Goal: Task Accomplishment & Management: Complete application form

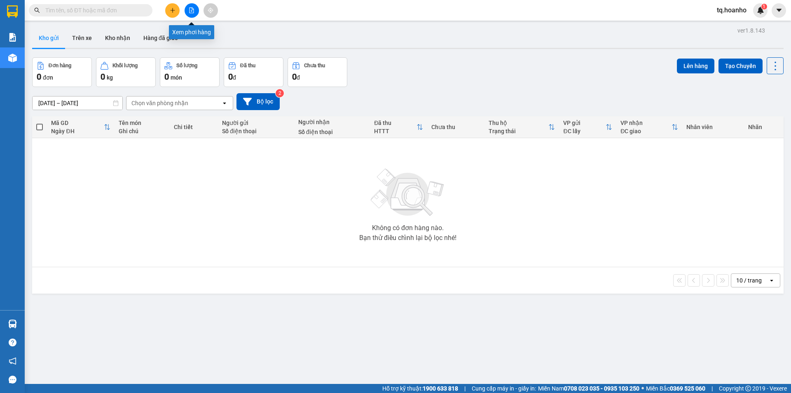
click at [195, 8] on button at bounding box center [192, 10] width 14 height 14
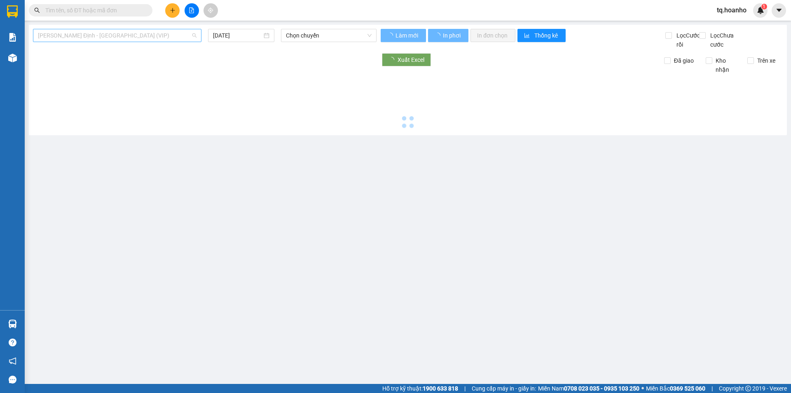
click at [94, 38] on span "[PERSON_NAME] Định - [GEOGRAPHIC_DATA] (VIP)" at bounding box center [117, 35] width 159 height 12
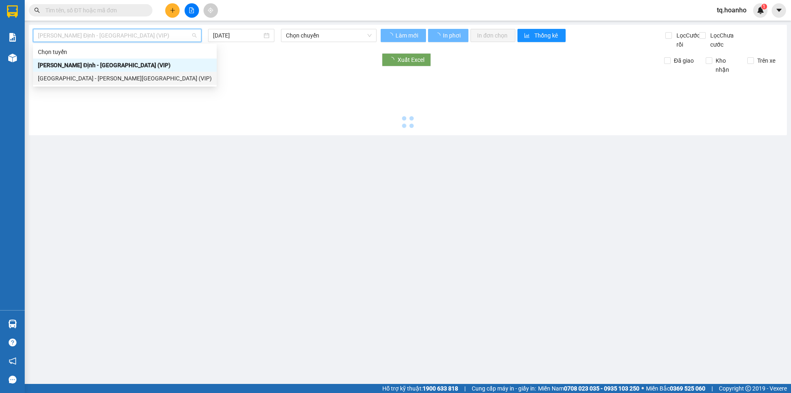
click at [92, 79] on div "[GEOGRAPHIC_DATA] - [PERSON_NAME][GEOGRAPHIC_DATA] (VIP)" at bounding box center [125, 78] width 174 height 9
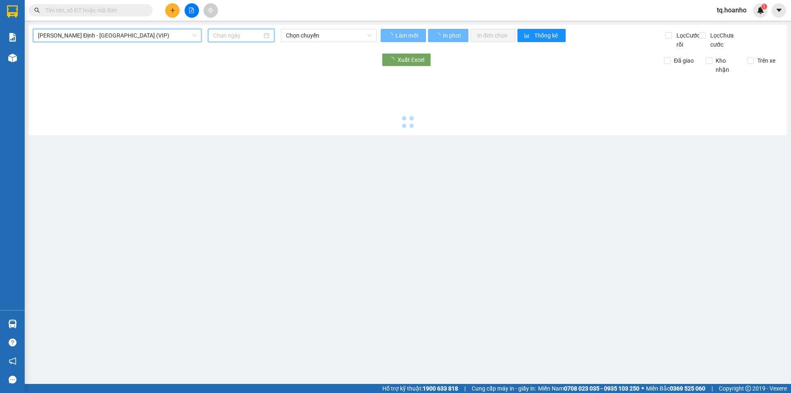
click at [223, 36] on input at bounding box center [237, 35] width 49 height 9
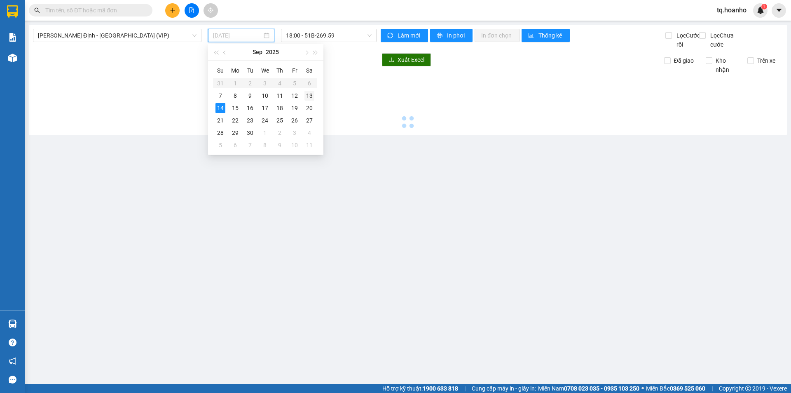
click at [314, 94] on td "13" at bounding box center [309, 95] width 15 height 12
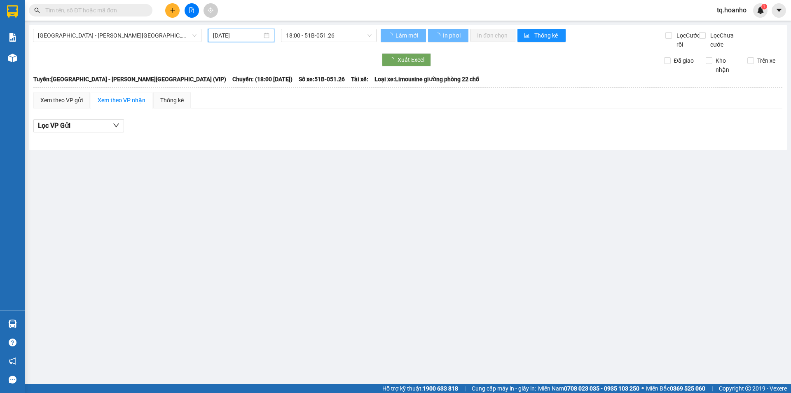
click at [230, 34] on input "[DATE]" at bounding box center [237, 35] width 49 height 9
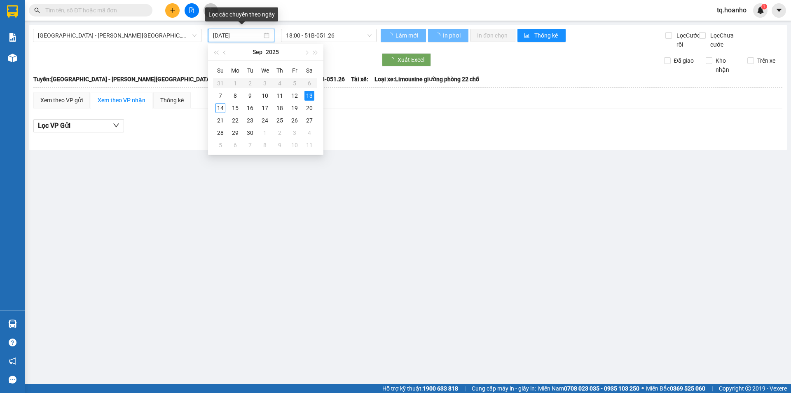
type input "[DATE]"
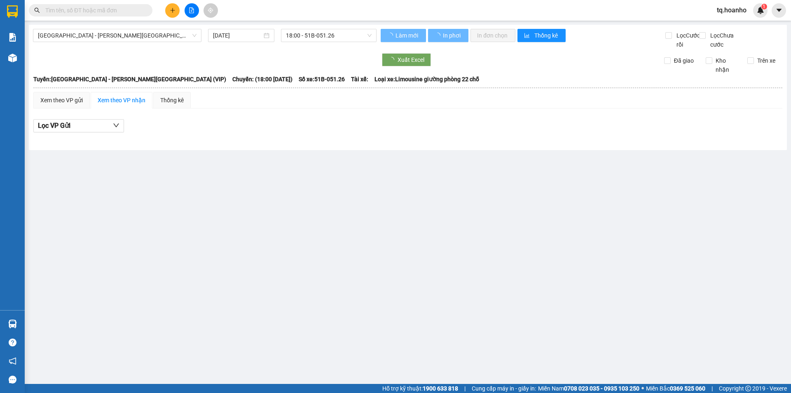
click at [184, 267] on main "[GEOGRAPHIC_DATA] - [PERSON_NAME][GEOGRAPHIC_DATA] (VIP) [DATE] 18:00 - 51B-051…" at bounding box center [395, 192] width 791 height 384
click at [323, 40] on span "18:00 - 51B-051.26" at bounding box center [329, 35] width 86 height 12
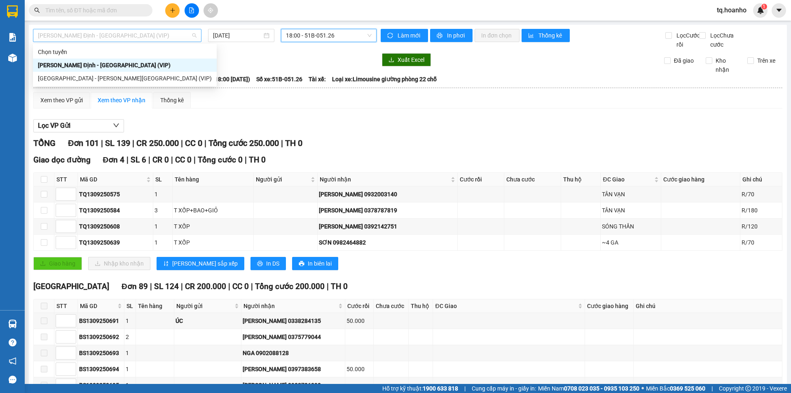
click at [81, 38] on span "[PERSON_NAME] Định - [GEOGRAPHIC_DATA] (VIP)" at bounding box center [117, 35] width 159 height 12
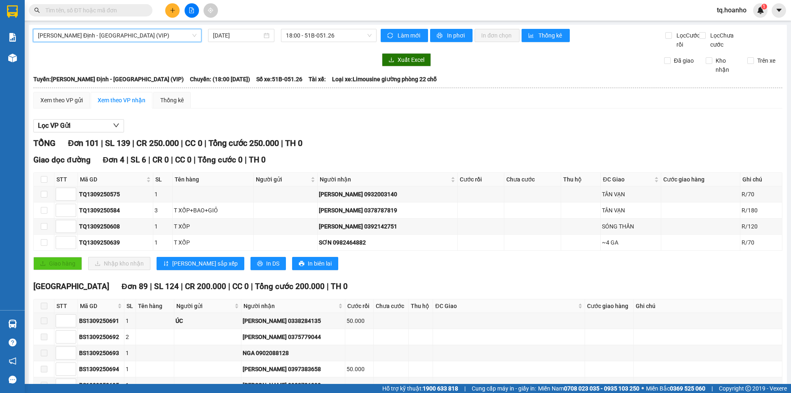
click at [98, 40] on span "[PERSON_NAME] Định - [GEOGRAPHIC_DATA] (VIP)" at bounding box center [117, 35] width 159 height 12
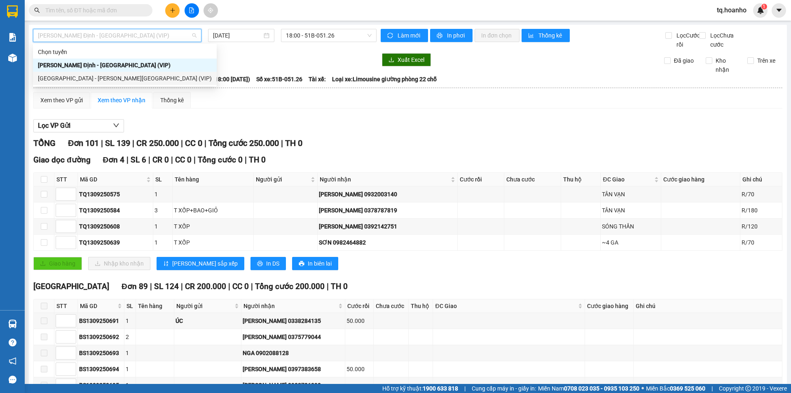
click at [83, 75] on div "[GEOGRAPHIC_DATA] - [PERSON_NAME][GEOGRAPHIC_DATA] (VIP)" at bounding box center [125, 78] width 174 height 9
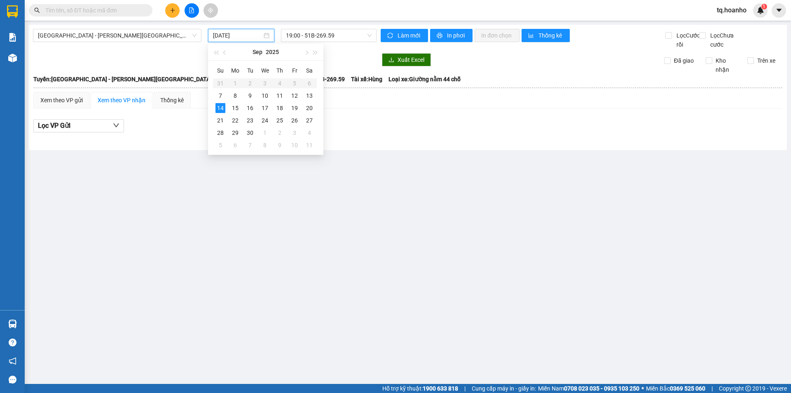
click at [249, 39] on input "[DATE]" at bounding box center [237, 35] width 49 height 9
click at [307, 94] on div "13" at bounding box center [310, 96] width 10 height 10
type input "[DATE]"
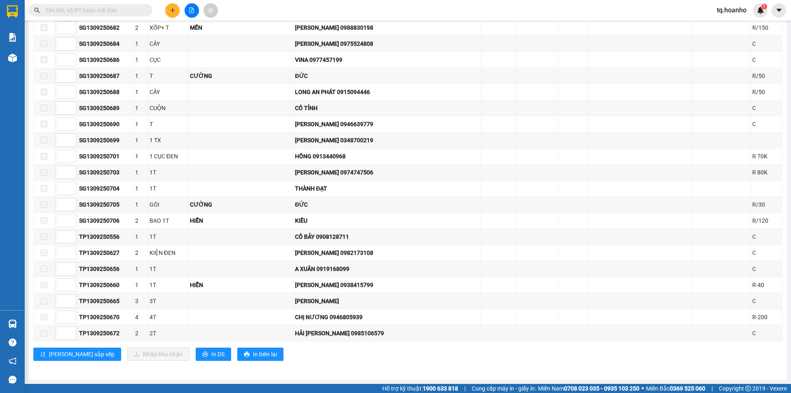
scroll to position [1136, 0]
click at [211, 353] on span "In DS" at bounding box center [217, 353] width 13 height 9
click at [102, 7] on input "text" at bounding box center [93, 10] width 97 height 9
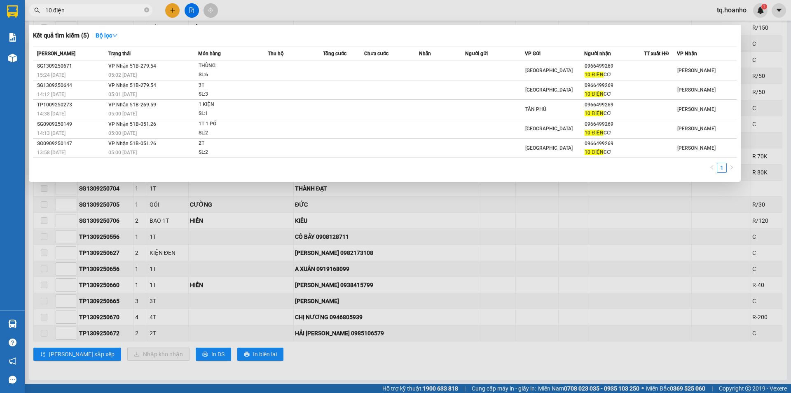
click at [315, 370] on div at bounding box center [395, 196] width 791 height 393
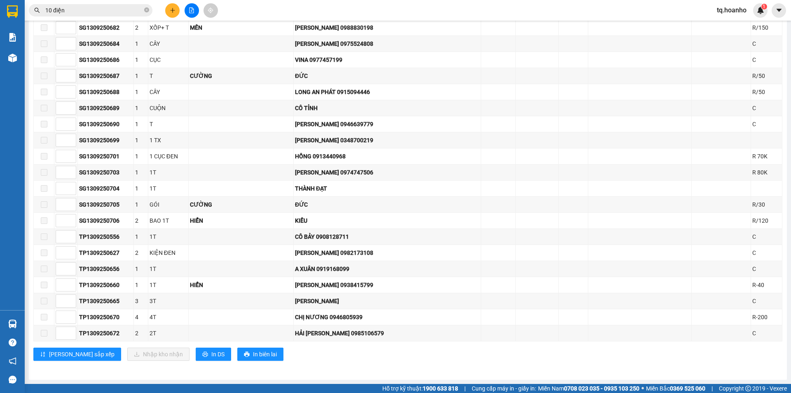
click at [111, 12] on input "10 điện" at bounding box center [93, 10] width 97 height 9
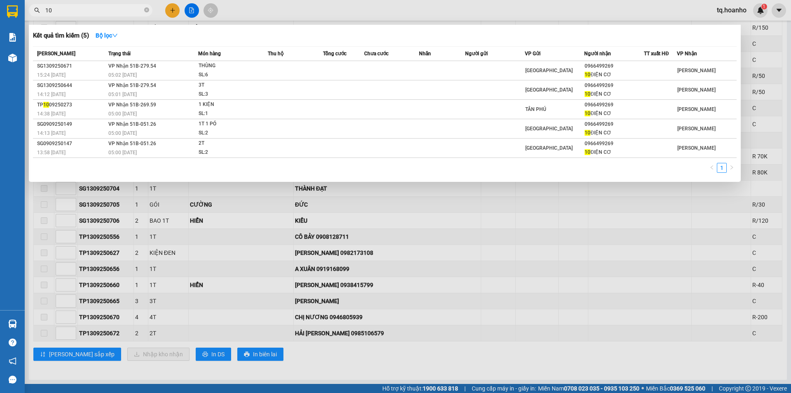
type input "1"
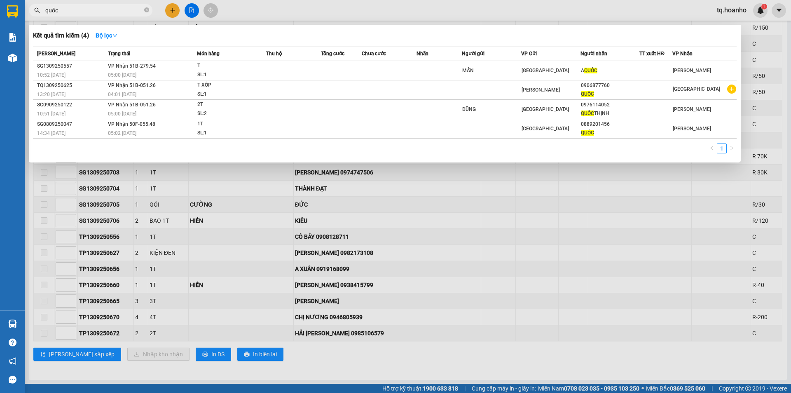
click at [109, 11] on input "quốc" at bounding box center [93, 10] width 97 height 9
type input "q"
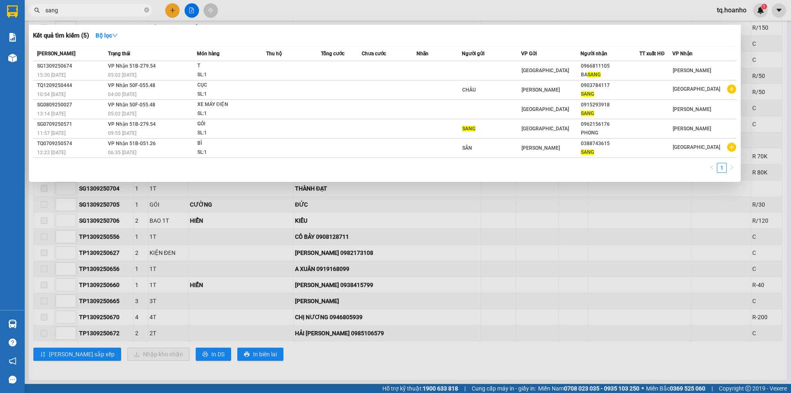
click at [574, 211] on div at bounding box center [395, 196] width 791 height 393
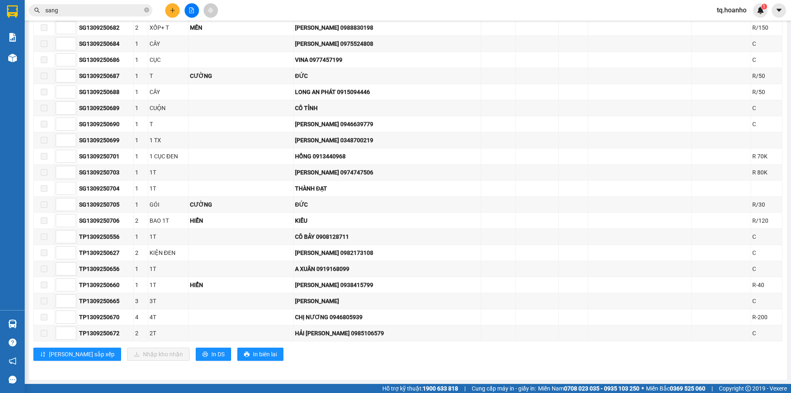
click at [284, 382] on main "[GEOGRAPHIC_DATA] - [PERSON_NAME][GEOGRAPHIC_DATA] (VIP) [DATE] 19:00 - 51B-279…" at bounding box center [395, 192] width 791 height 384
click at [102, 13] on input "sang" at bounding box center [93, 10] width 97 height 9
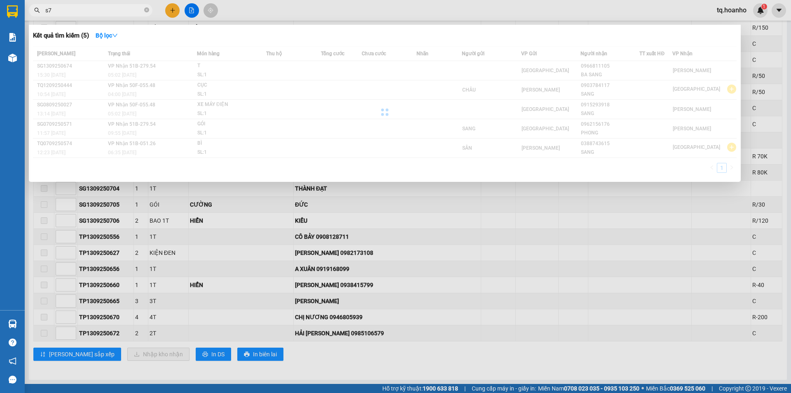
type input "s"
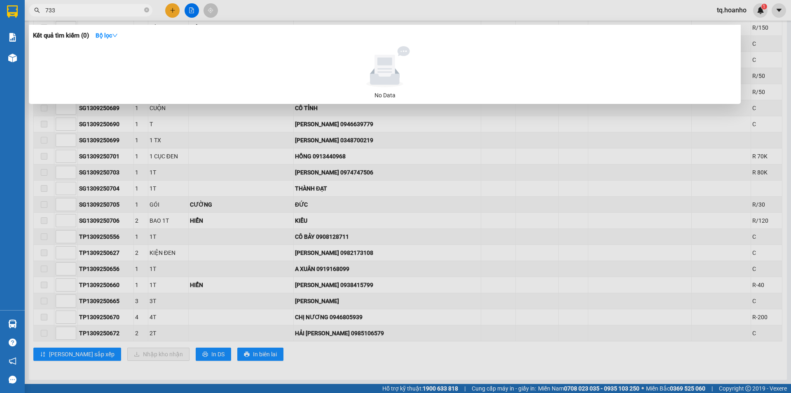
click at [452, 196] on div at bounding box center [395, 196] width 791 height 393
click at [101, 15] on span "733" at bounding box center [91, 10] width 124 height 12
click at [88, 6] on input "733" at bounding box center [93, 10] width 97 height 9
type input "7"
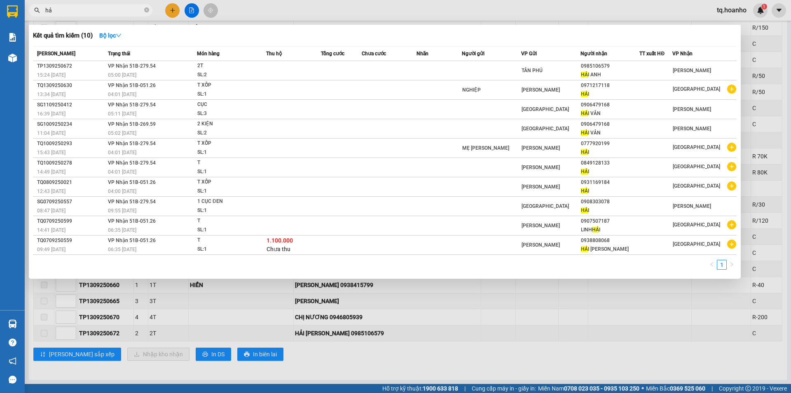
type input "h"
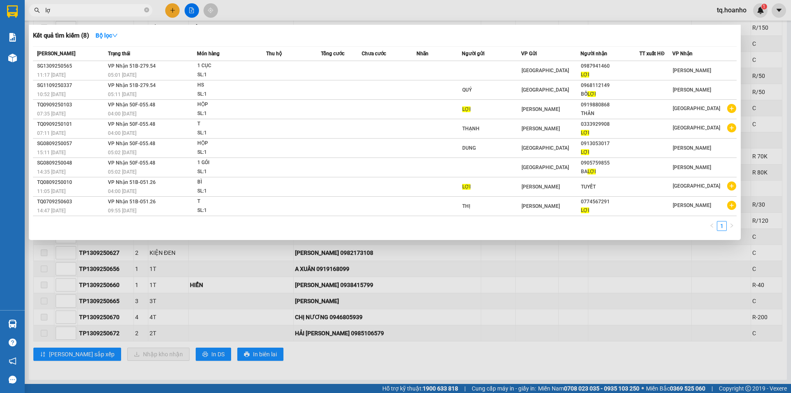
type input "l"
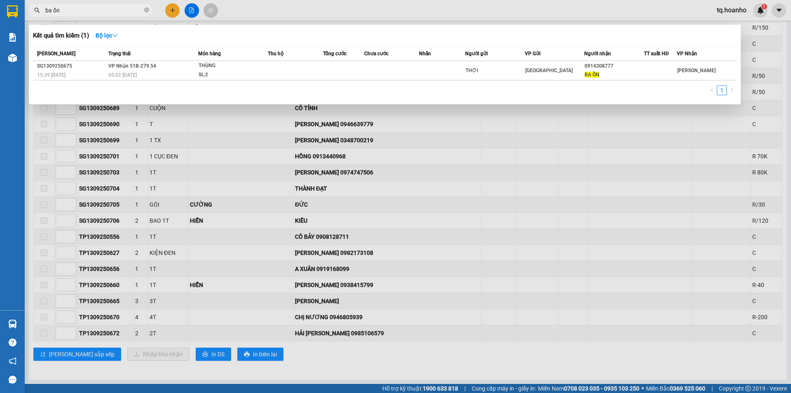
type input "ba ổn"
click at [448, 191] on div at bounding box center [395, 196] width 791 height 393
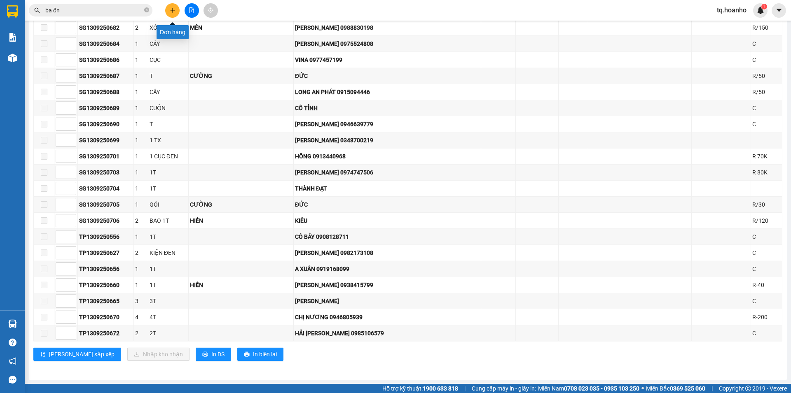
click at [171, 8] on icon "plus" at bounding box center [173, 10] width 6 height 6
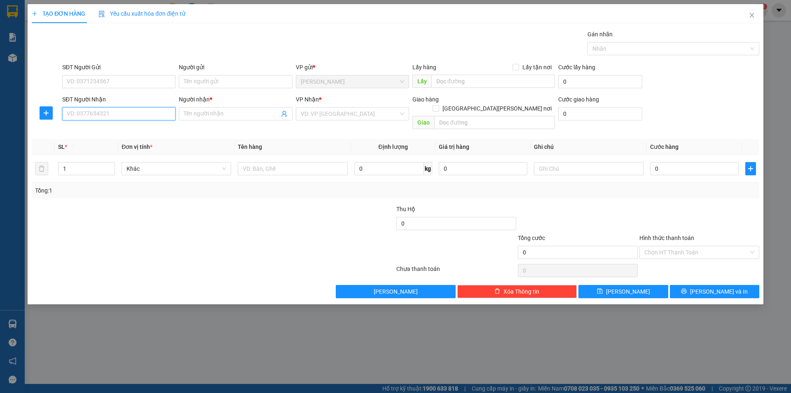
click at [131, 115] on input "SĐT Người Nhận" at bounding box center [118, 113] width 113 height 13
click at [135, 134] on div "0905809033 - [PERSON_NAME]" at bounding box center [118, 130] width 103 height 9
type input "0905809033"
type input "HOÀNG"
type input "0905809033"
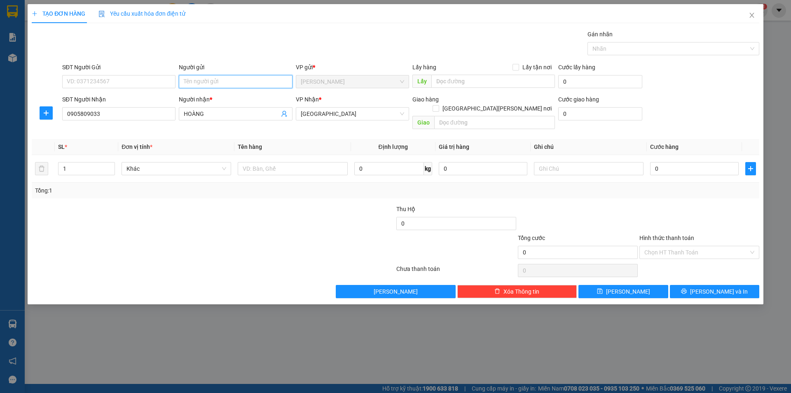
click at [219, 84] on input "Người gửi" at bounding box center [235, 81] width 113 height 13
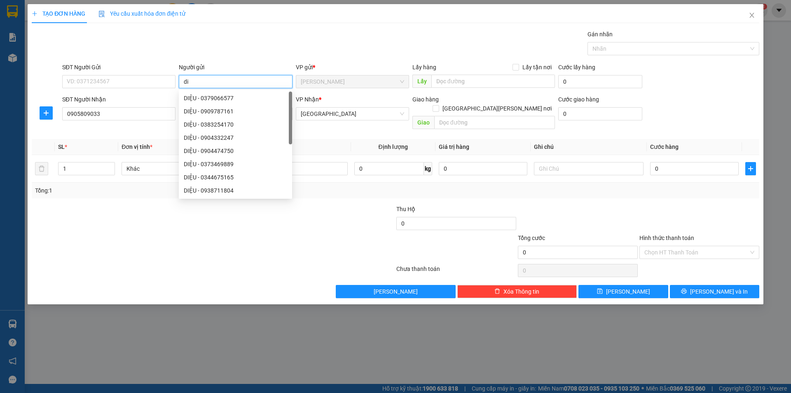
type input "d"
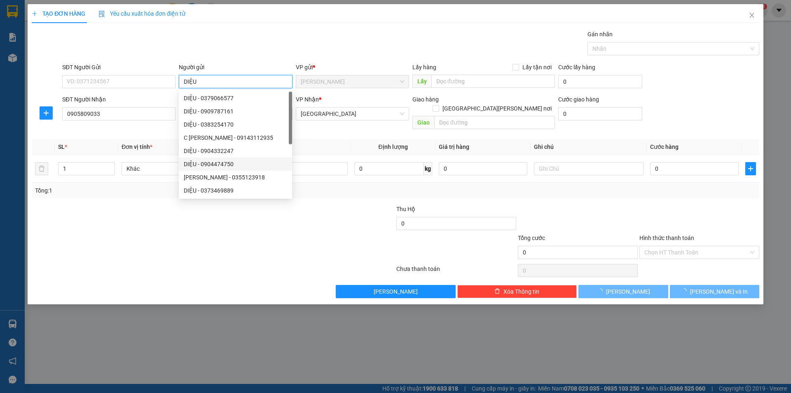
type input "DIỆU"
drag, startPoint x: 146, startPoint y: 270, endPoint x: 315, endPoint y: 192, distance: 186.4
click at [243, 222] on div "Transit Pickup Surcharge Ids Transit Deliver Surcharge Ids Transit Deliver Surc…" at bounding box center [396, 164] width 728 height 268
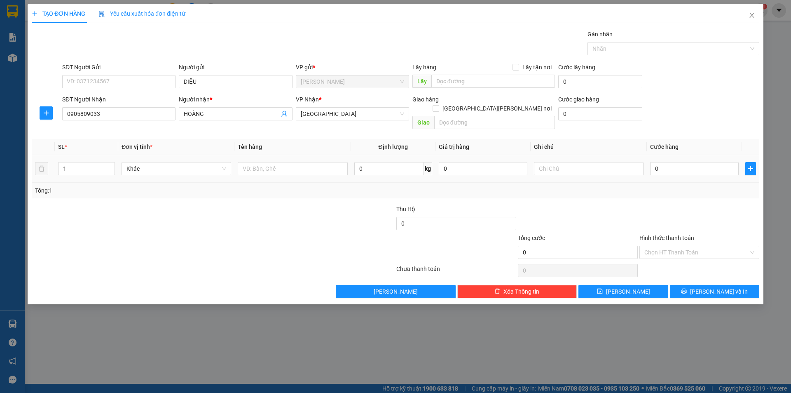
click at [272, 166] on div at bounding box center [293, 168] width 110 height 16
click at [276, 162] on input "text" at bounding box center [293, 168] width 110 height 13
type input "T"
click at [549, 162] on input "text" at bounding box center [589, 168] width 110 height 13
type input "R/40"
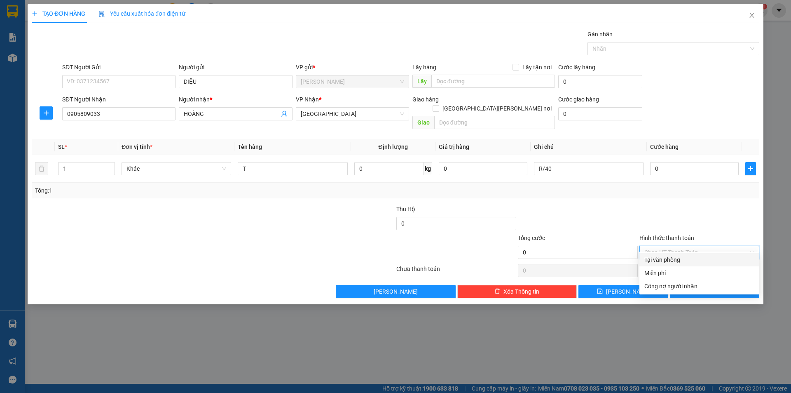
click at [686, 247] on input "Hình thức thanh toán" at bounding box center [697, 252] width 104 height 12
click at [676, 272] on div "Miễn phí" at bounding box center [700, 272] width 110 height 9
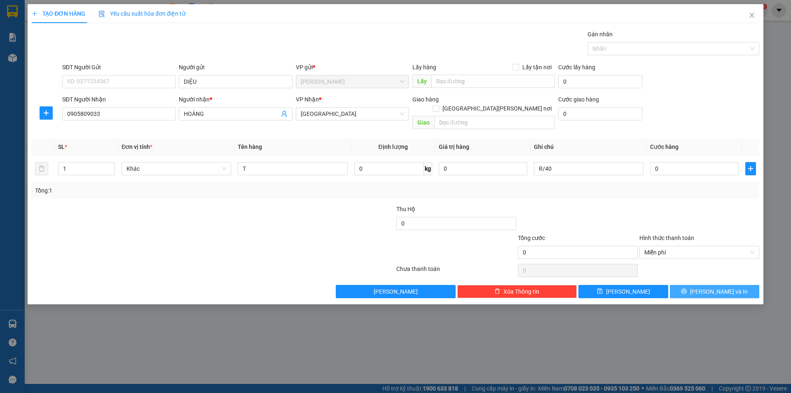
click at [692, 285] on button "[PERSON_NAME] và In" at bounding box center [714, 291] width 89 height 13
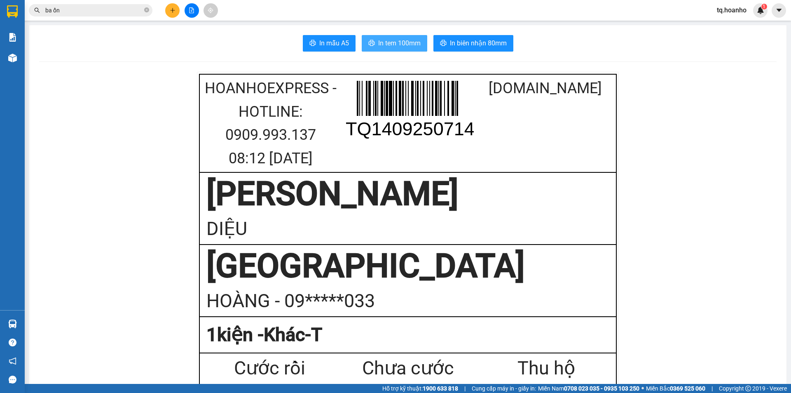
click at [410, 47] on span "In tem 100mm" at bounding box center [399, 43] width 42 height 10
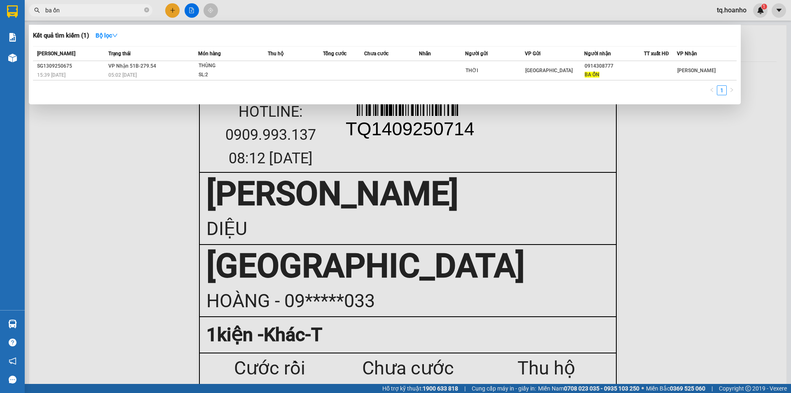
click at [94, 5] on span "ba ổn" at bounding box center [91, 10] width 124 height 12
click at [95, 7] on input "ba ổn" at bounding box center [93, 10] width 97 height 9
type input "b"
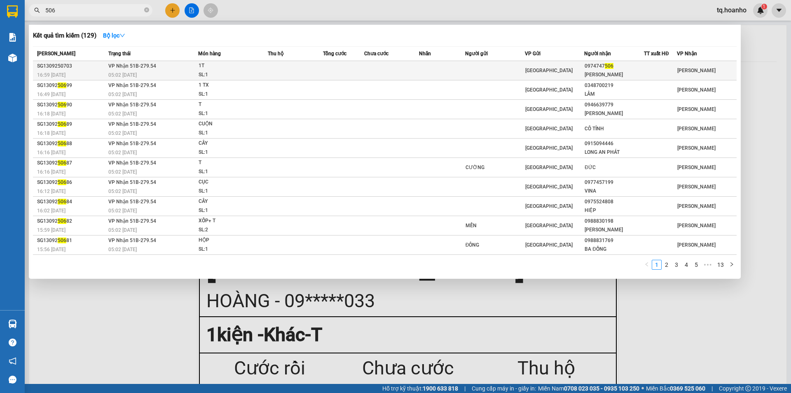
type input "506"
click at [427, 73] on td at bounding box center [442, 70] width 46 height 19
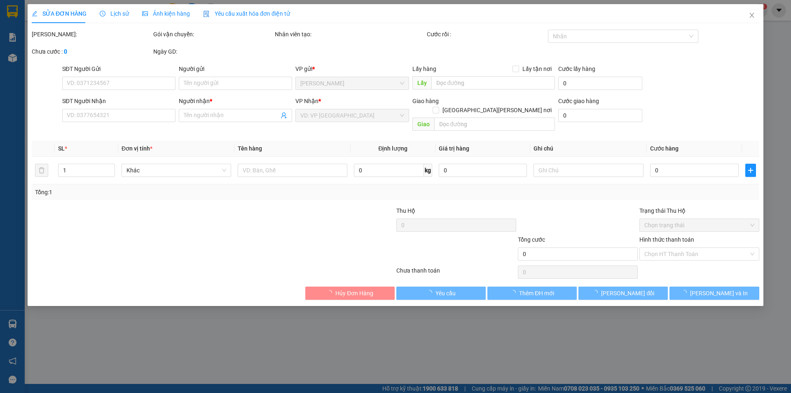
type input "0974747506"
type input "[PERSON_NAME]"
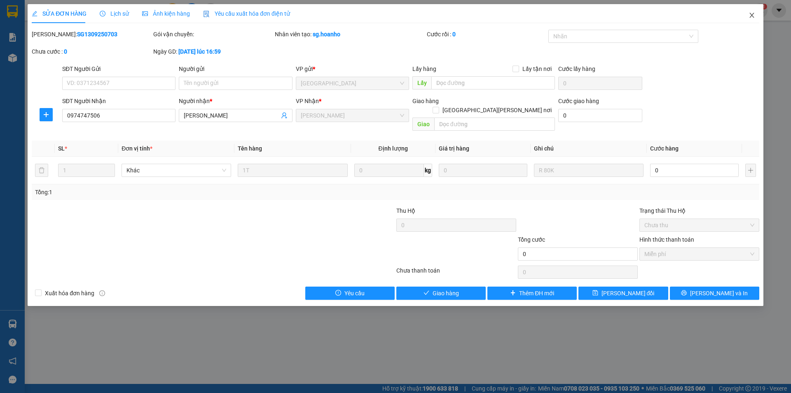
click at [749, 13] on icon "close" at bounding box center [752, 15] width 7 height 7
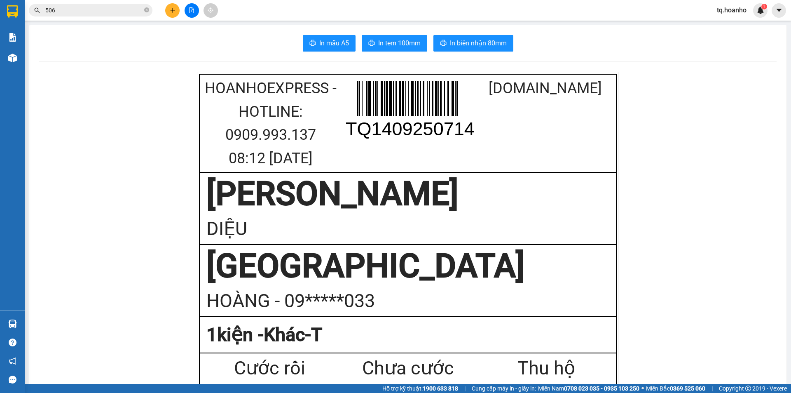
click at [87, 9] on input "506" at bounding box center [93, 10] width 97 height 9
type input "5"
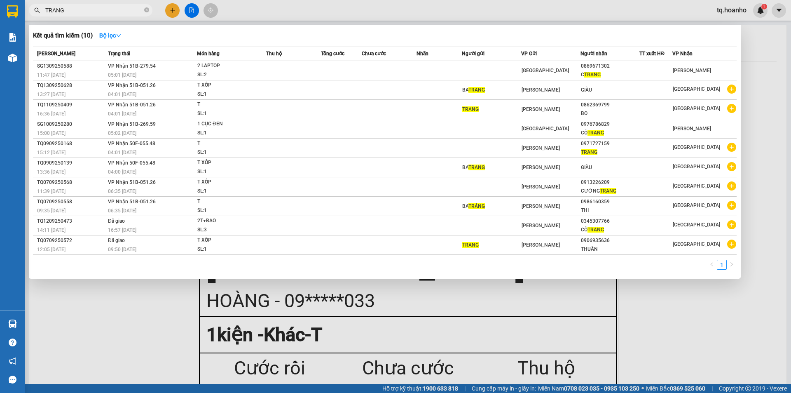
type input "TRANG"
drag, startPoint x: 65, startPoint y: 325, endPoint x: 65, endPoint y: 321, distance: 4.1
click at [65, 325] on div at bounding box center [395, 196] width 791 height 393
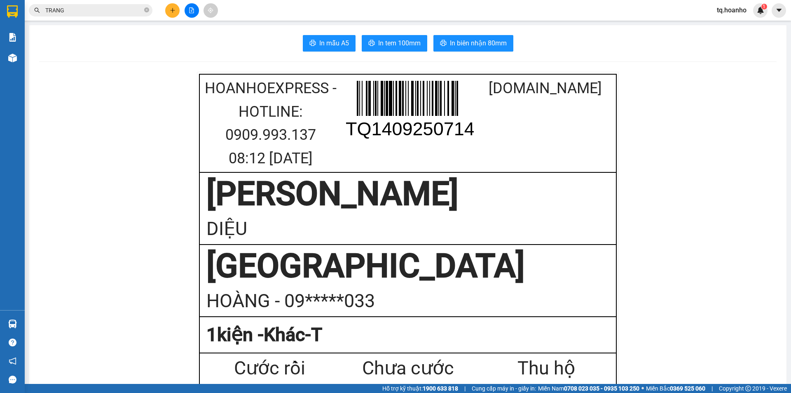
click at [171, 10] on icon "plus" at bounding box center [173, 10] width 6 height 6
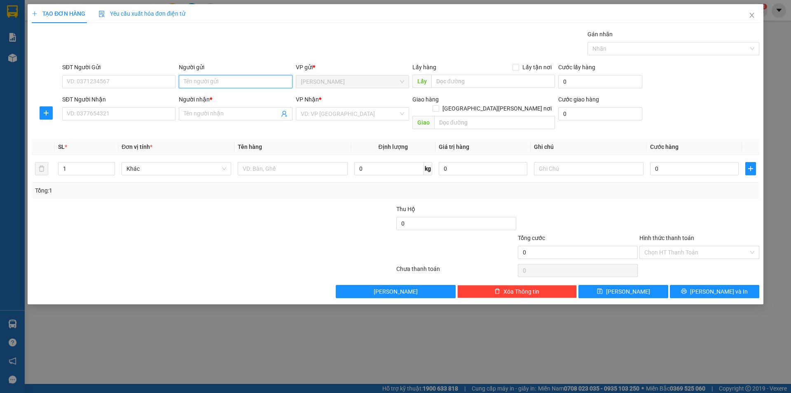
click at [228, 83] on input "Người gửi" at bounding box center [235, 81] width 113 height 13
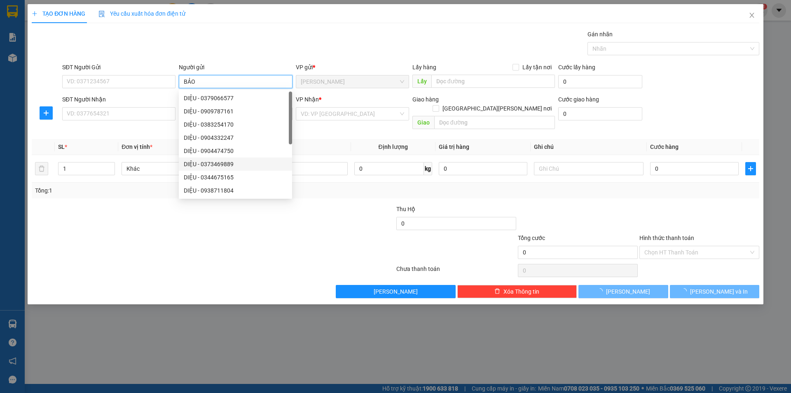
type input "BẢO"
drag, startPoint x: 139, startPoint y: 233, endPoint x: 270, endPoint y: 150, distance: 154.8
click at [159, 222] on form "Thu Hộ 0 Tổng cước 0 Hình thức thanh toán Chọn HT Thanh Toán" at bounding box center [396, 233] width 728 height 58
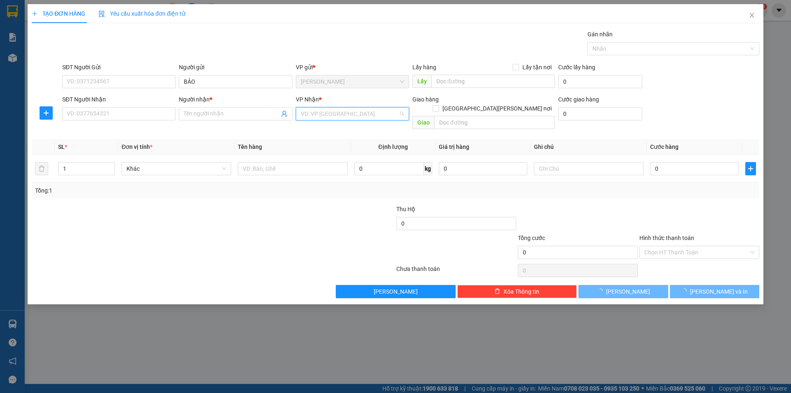
click at [321, 114] on input "search" at bounding box center [350, 114] width 98 height 12
click at [319, 174] on div "[GEOGRAPHIC_DATA]" at bounding box center [352, 169] width 113 height 13
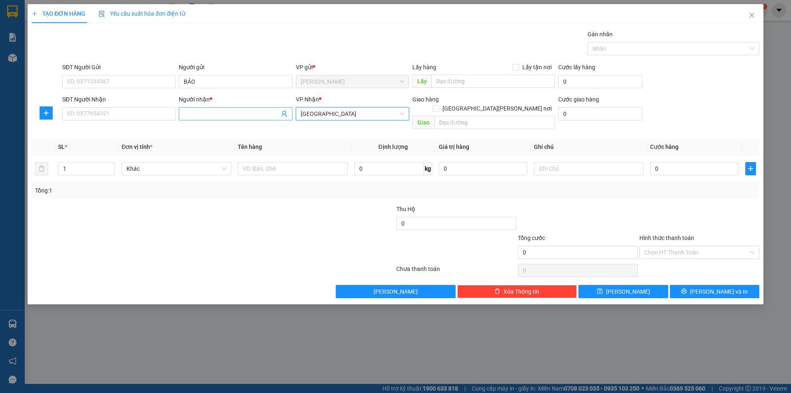
click at [214, 115] on input "Người nhận *" at bounding box center [231, 113] width 95 height 9
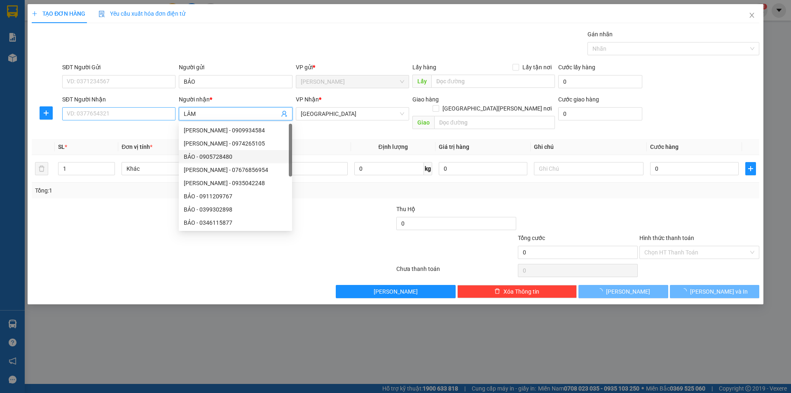
type input "LÂM"
click at [123, 111] on input "SĐT Người Nhận" at bounding box center [118, 113] width 113 height 13
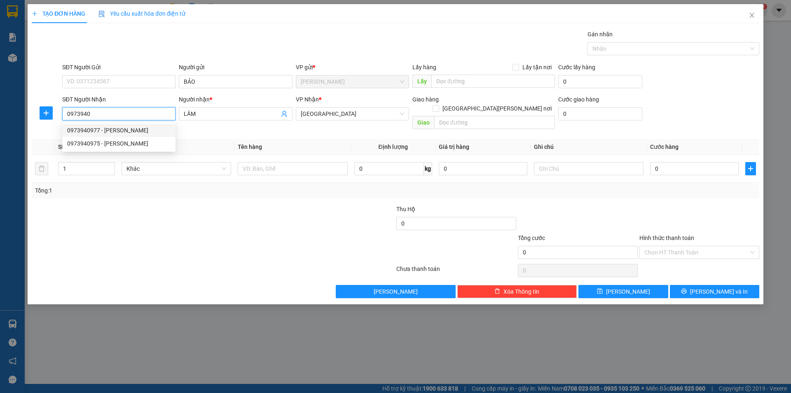
click at [115, 134] on div "0973940977 - [PERSON_NAME]" at bounding box center [118, 130] width 103 height 9
type input "0973940977"
drag, startPoint x: 124, startPoint y: 199, endPoint x: 129, endPoint y: 199, distance: 5.4
click at [128, 204] on div at bounding box center [152, 218] width 243 height 29
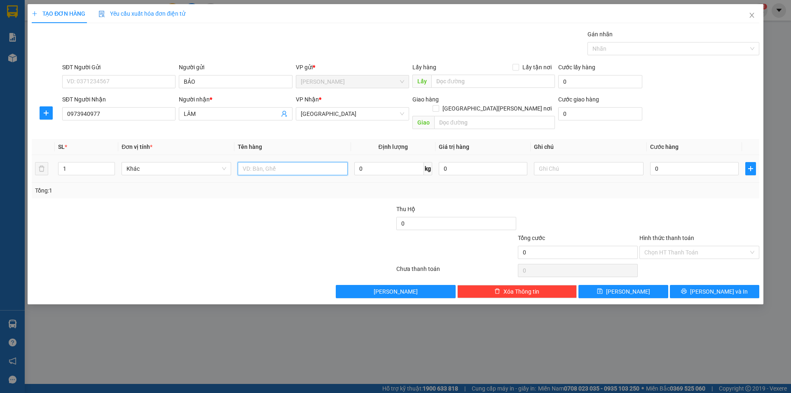
click at [317, 162] on input "text" at bounding box center [293, 168] width 110 height 13
type input "T"
click at [598, 162] on input "text" at bounding box center [589, 168] width 110 height 13
type input "R/50"
click at [677, 246] on input "Hình thức thanh toán" at bounding box center [697, 252] width 104 height 12
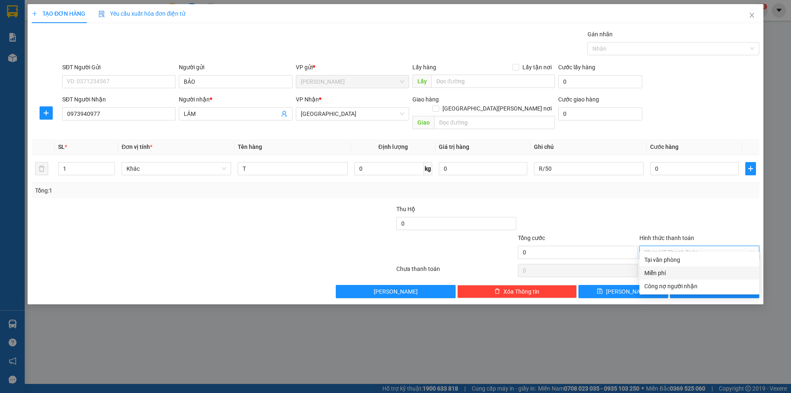
click at [666, 274] on div "Miễn phí" at bounding box center [700, 272] width 110 height 9
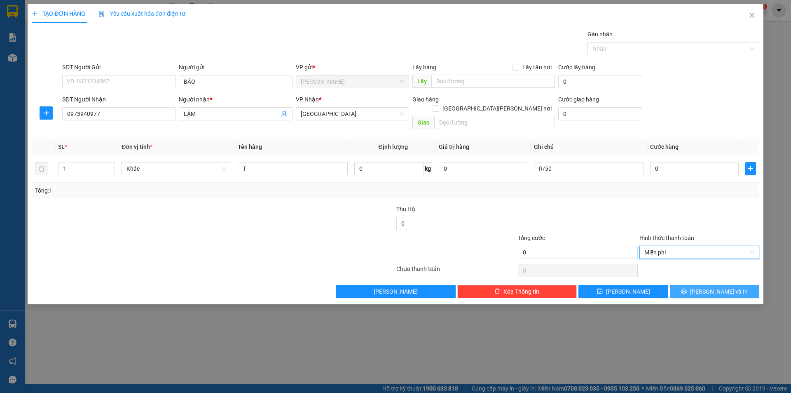
click at [685, 285] on button "[PERSON_NAME] và In" at bounding box center [714, 291] width 89 height 13
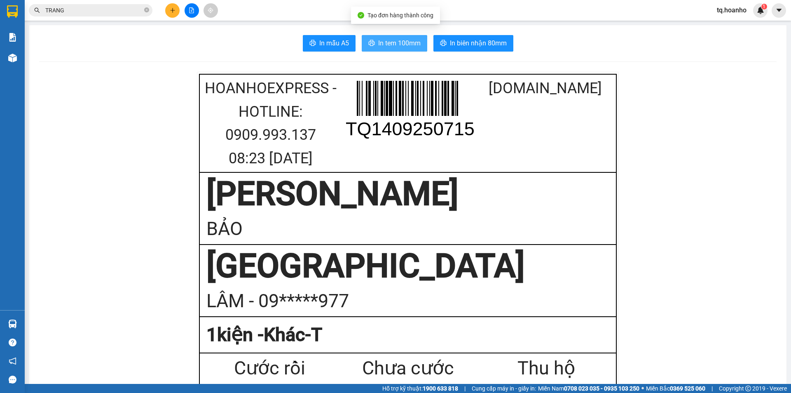
click at [387, 47] on span "In tem 100mm" at bounding box center [399, 43] width 42 height 10
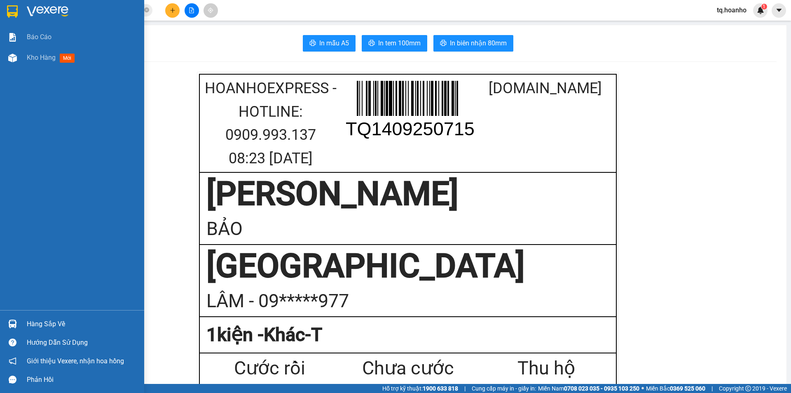
click at [29, 10] on img at bounding box center [48, 11] width 42 height 12
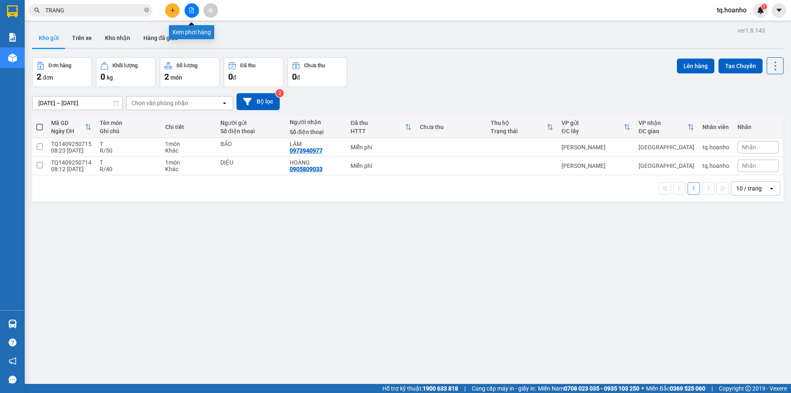
click at [192, 10] on icon "file-add" at bounding box center [192, 10] width 6 height 6
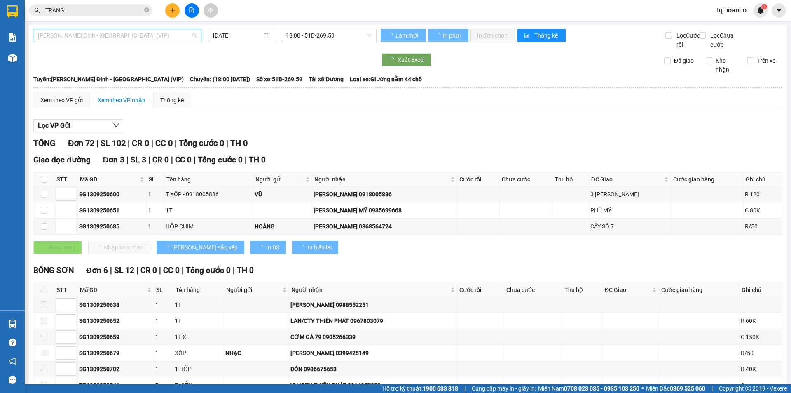
type input "[DATE]"
click at [132, 33] on span "[PERSON_NAME] Định - [GEOGRAPHIC_DATA] (VIP)" at bounding box center [117, 35] width 159 height 12
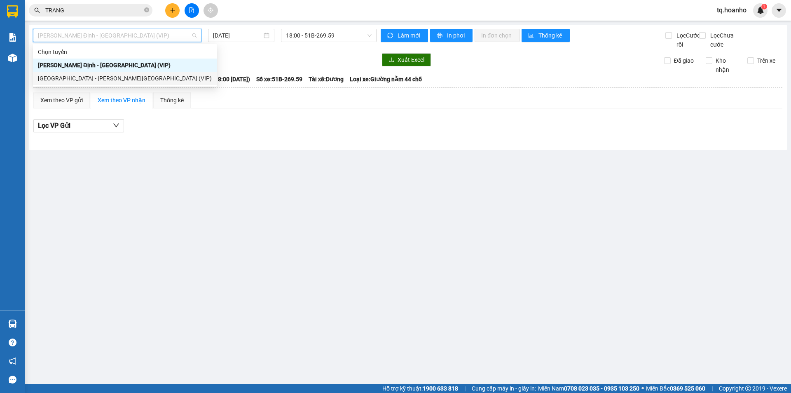
click at [77, 75] on div "[GEOGRAPHIC_DATA] - [PERSON_NAME][GEOGRAPHIC_DATA] (VIP)" at bounding box center [125, 78] width 174 height 9
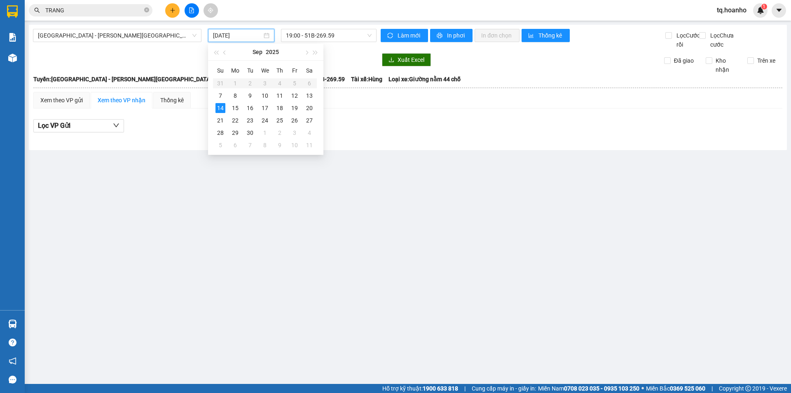
click at [233, 37] on input "[DATE]" at bounding box center [237, 35] width 49 height 9
click at [309, 97] on div "13" at bounding box center [310, 96] width 10 height 10
type input "[DATE]"
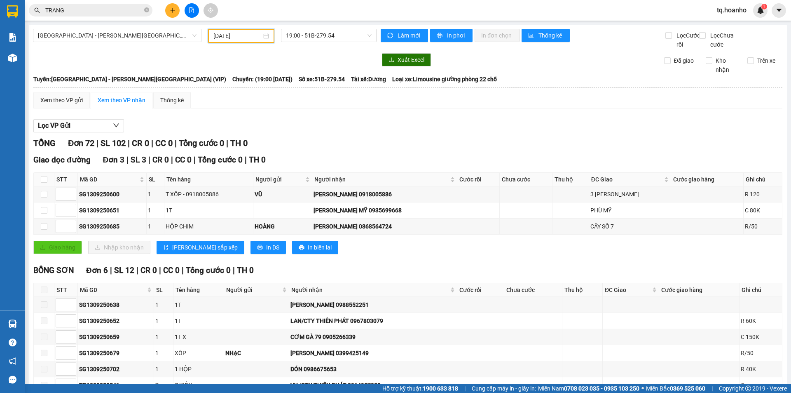
click at [120, 10] on input "TRANG" at bounding box center [93, 10] width 97 height 9
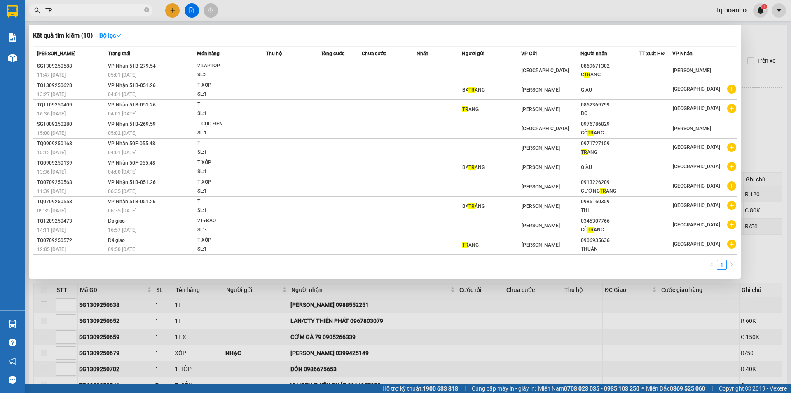
type input "T"
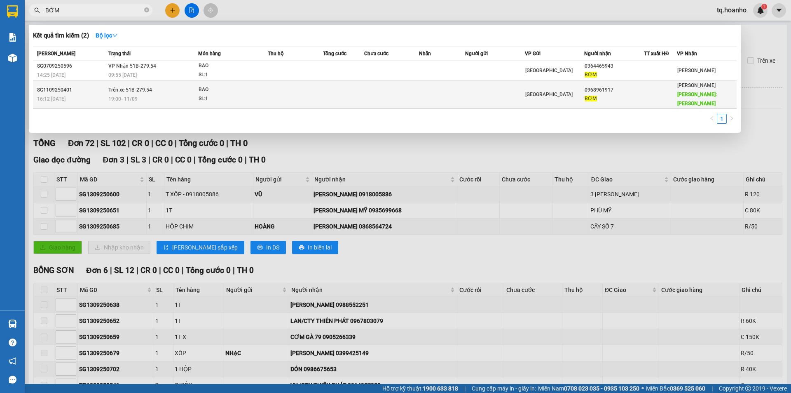
type input "BỜM"
click at [379, 91] on td at bounding box center [391, 94] width 55 height 28
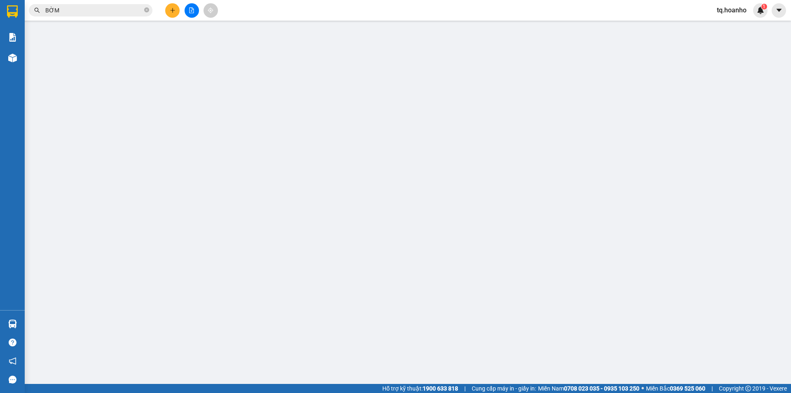
type input "0968961917"
type input "BỜM"
type input "[PERSON_NAME]"
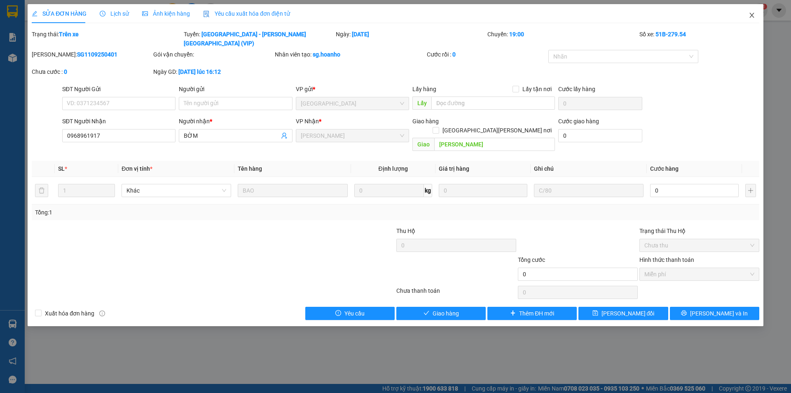
click at [754, 13] on icon "close" at bounding box center [752, 15] width 7 height 7
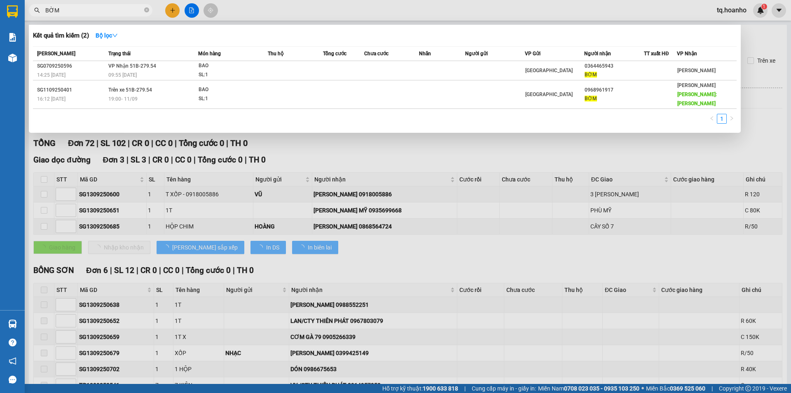
click at [69, 10] on input "BỜM" at bounding box center [93, 10] width 97 height 9
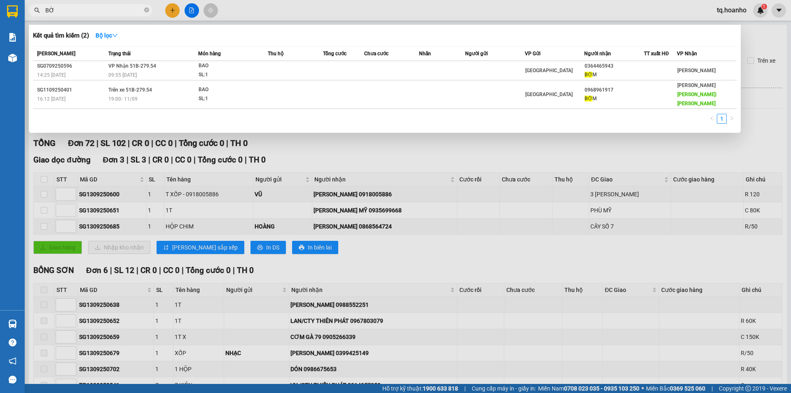
type input "B"
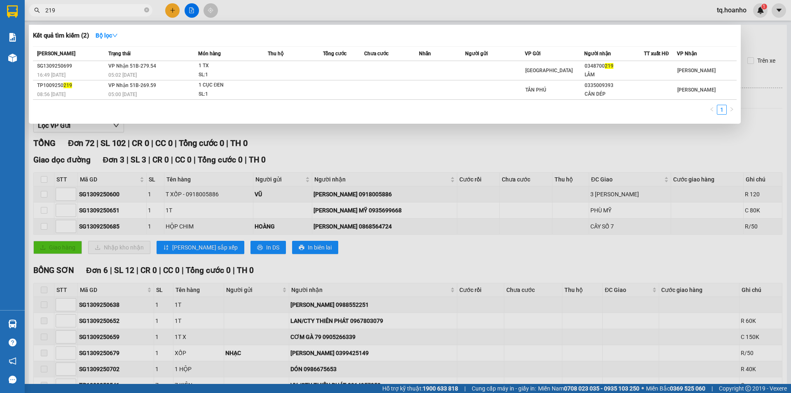
type input "219"
